Goal: Information Seeking & Learning: Learn about a topic

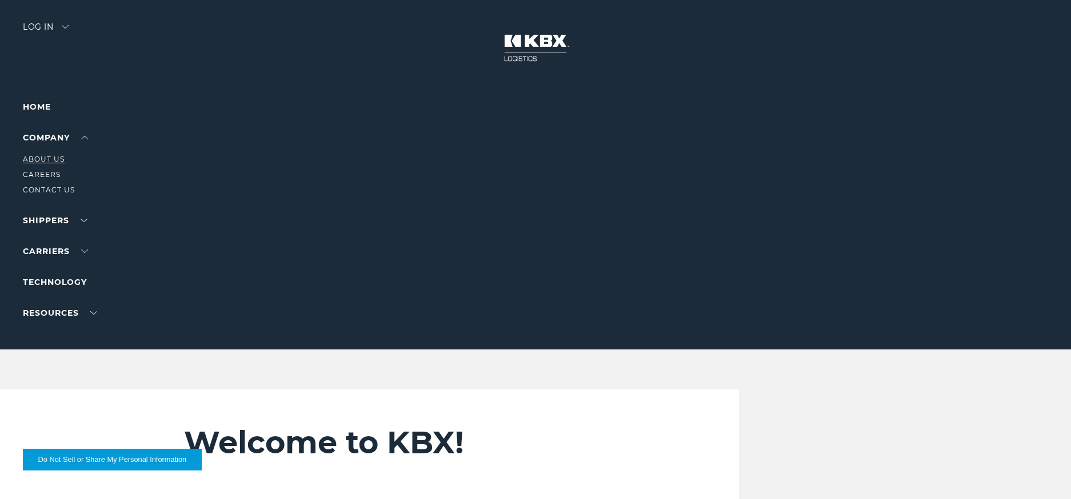
click at [52, 159] on link "About Us" at bounding box center [44, 159] width 42 height 9
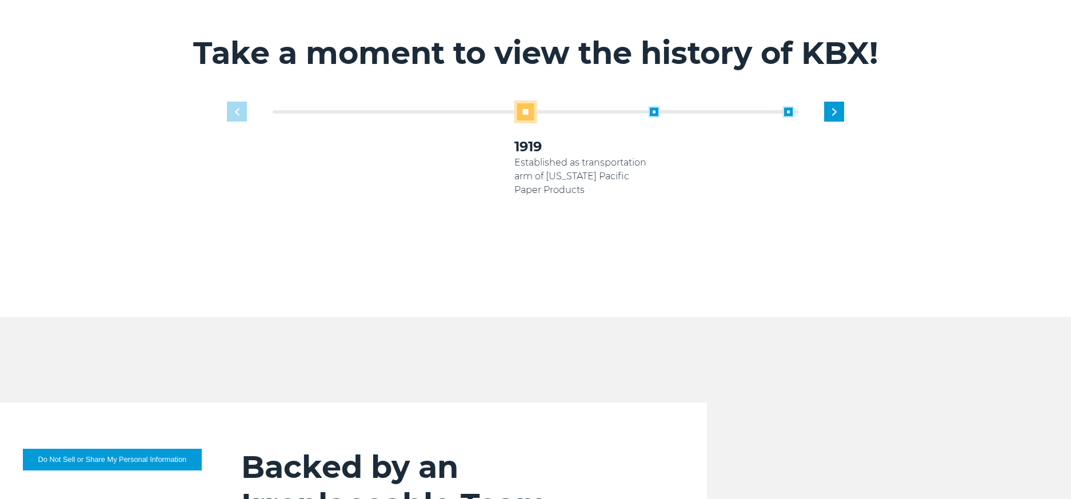
scroll to position [777, 0]
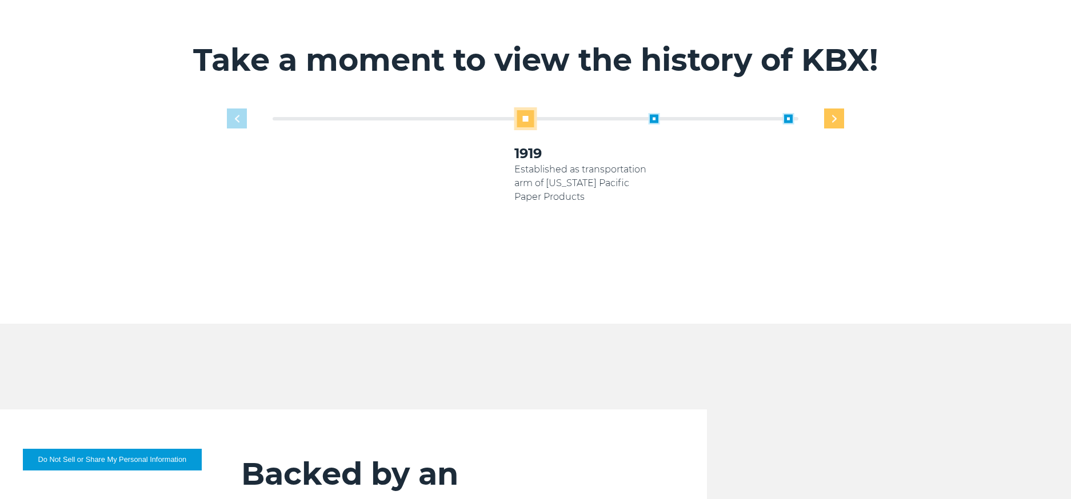
click at [836, 115] on img "Next slide" at bounding box center [834, 118] width 5 height 7
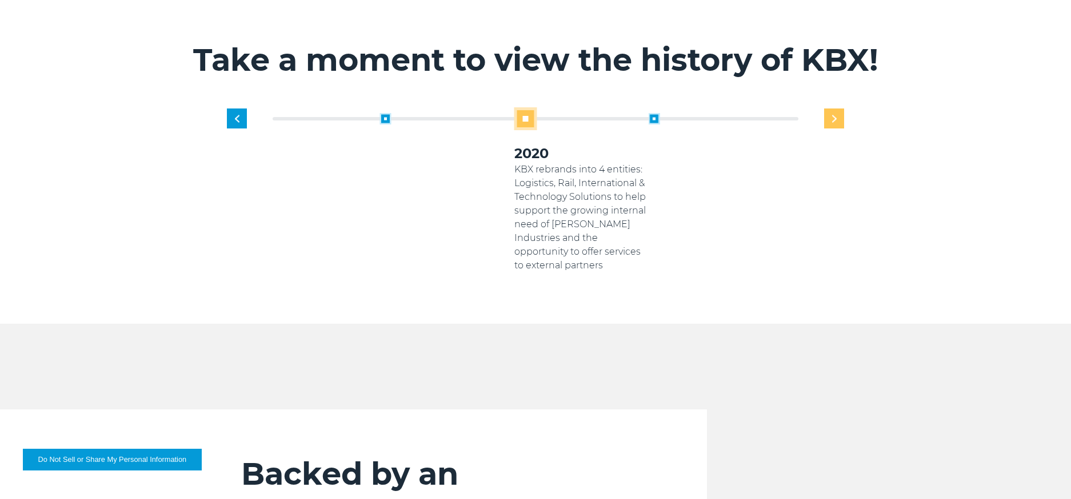
click at [836, 115] on img "Next slide" at bounding box center [834, 118] width 5 height 7
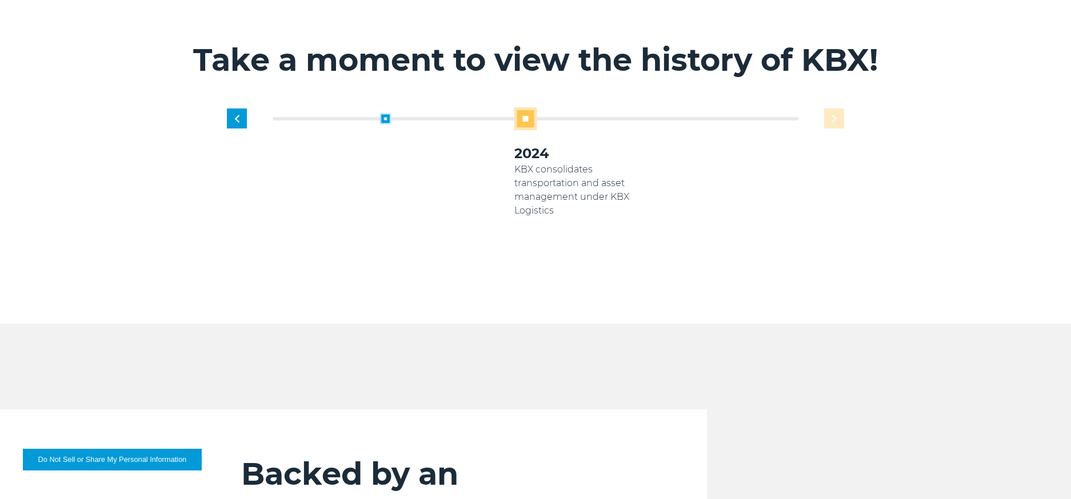
click at [836, 107] on div "1919 Established as transportation arm of Georgia Pacific Paper Products 2005 K…" at bounding box center [580, 189] width 537 height 165
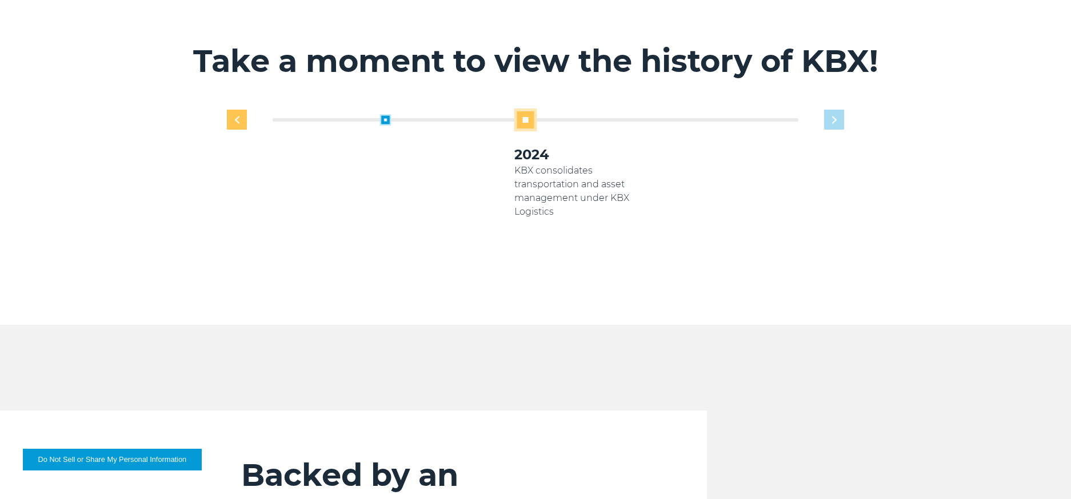
click at [233, 110] on div "Previous slide" at bounding box center [237, 120] width 20 height 20
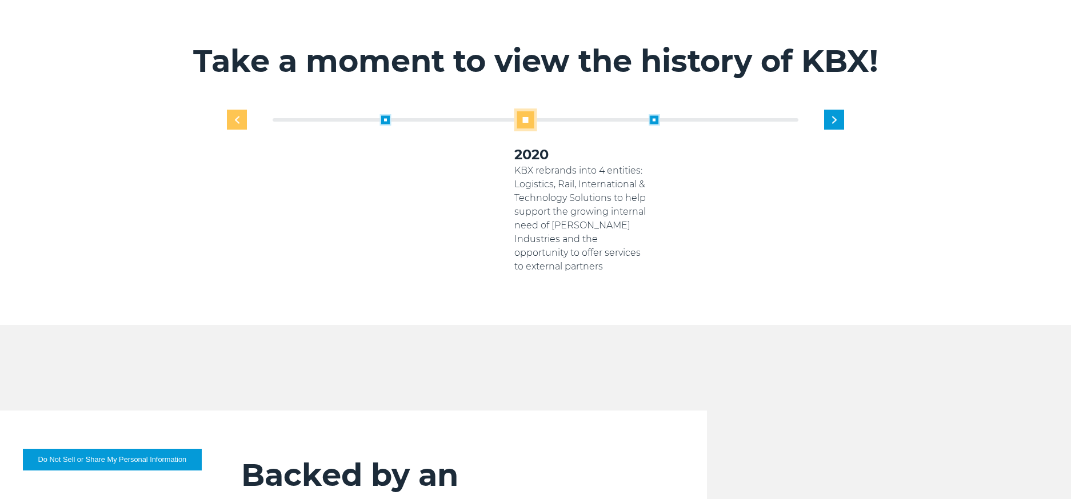
click at [233, 110] on div "Previous slide" at bounding box center [237, 120] width 20 height 20
